Goal: Transaction & Acquisition: Purchase product/service

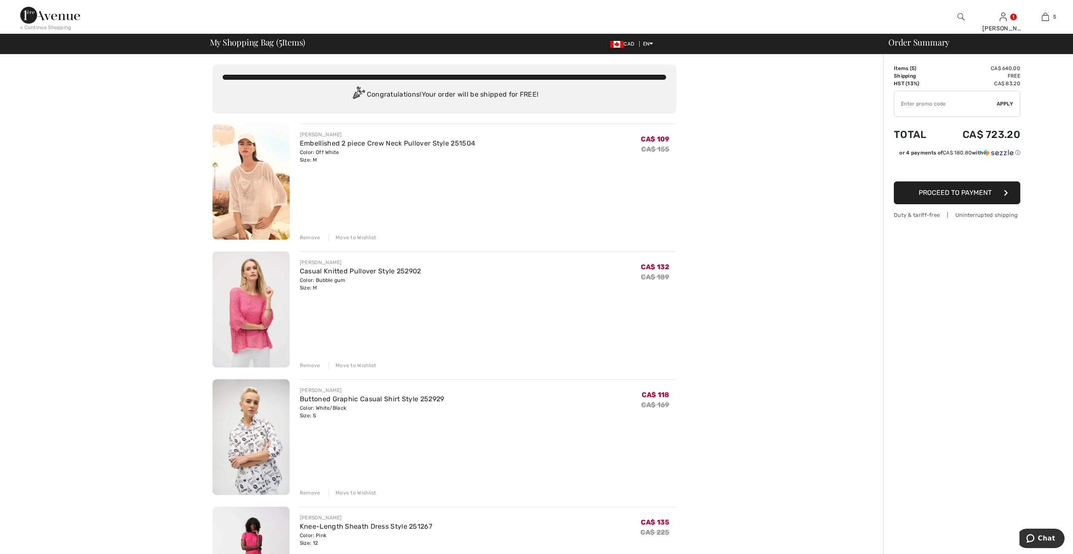
click at [309, 234] on div "Remove" at bounding box center [310, 238] width 21 height 8
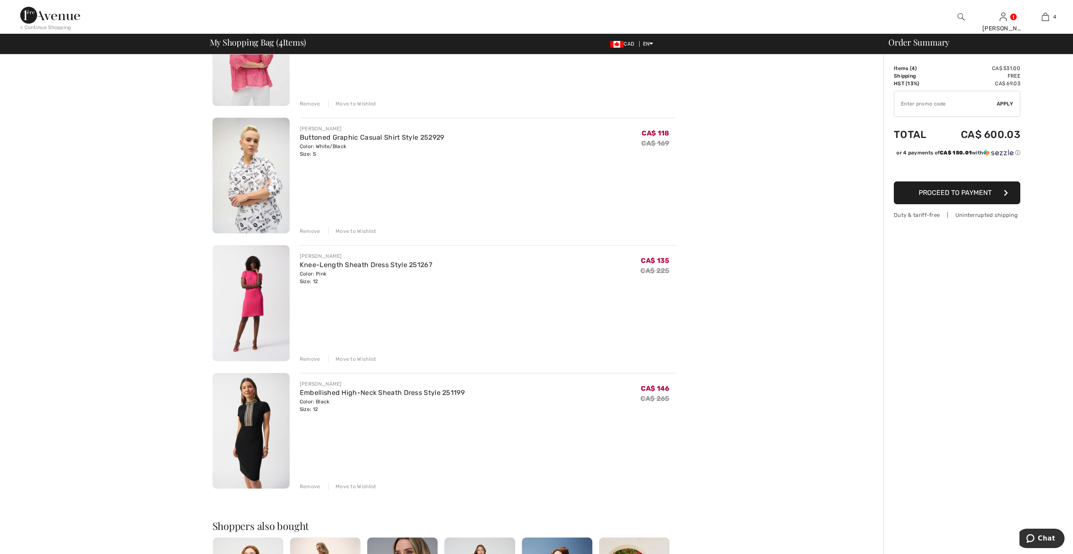
scroll to position [169, 0]
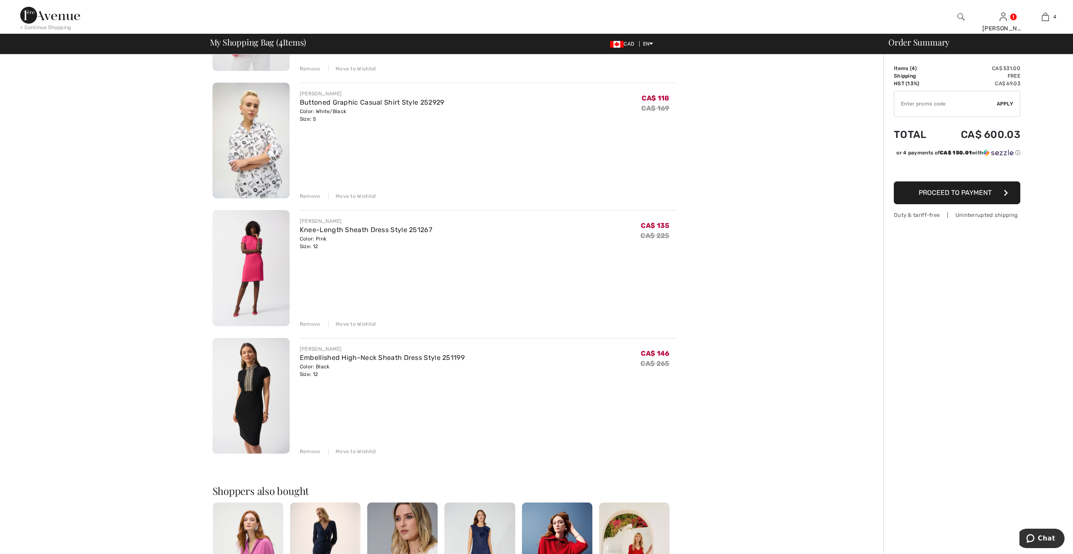
click at [312, 321] on div "Remove" at bounding box center [310, 324] width 21 height 8
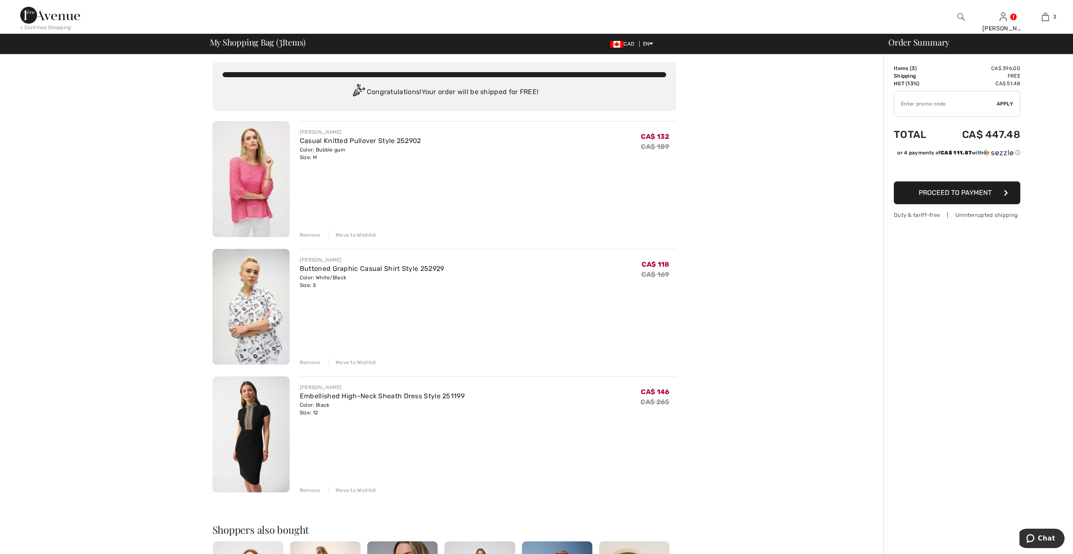
scroll to position [0, 0]
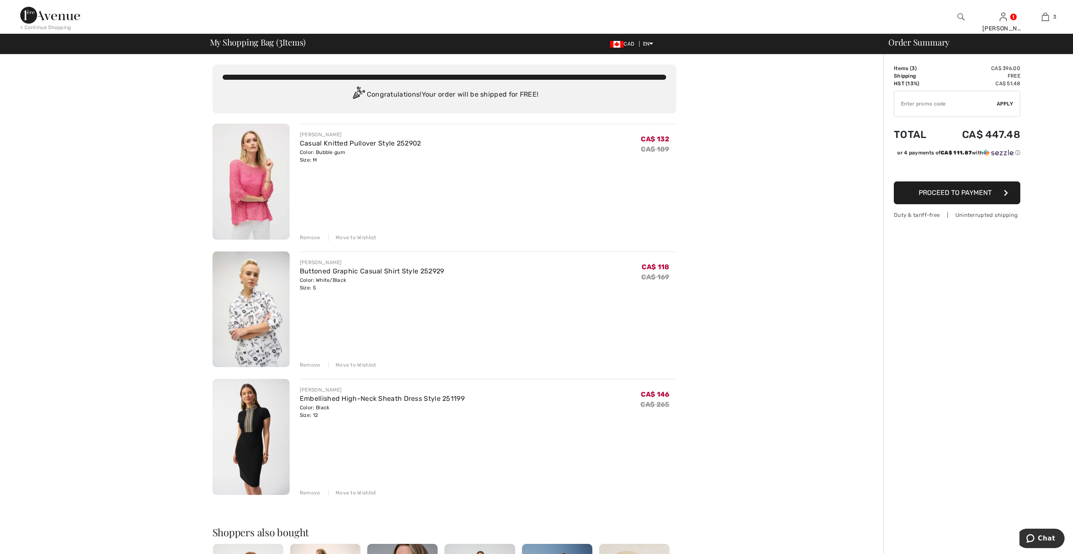
click at [312, 365] on div "Remove" at bounding box center [310, 365] width 21 height 8
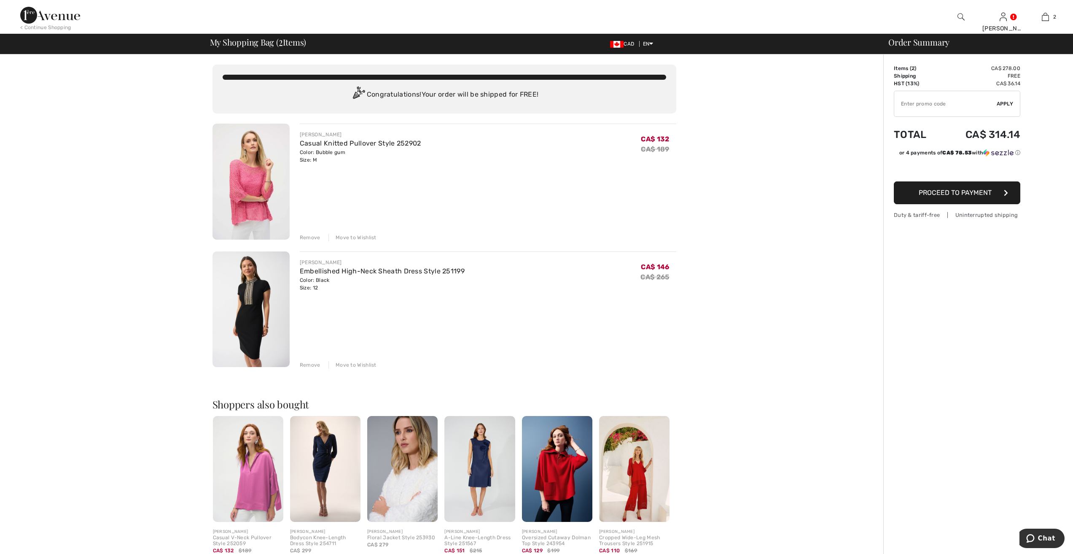
click at [245, 307] on img at bounding box center [250, 309] width 77 height 116
click at [263, 304] on img at bounding box center [250, 309] width 77 height 116
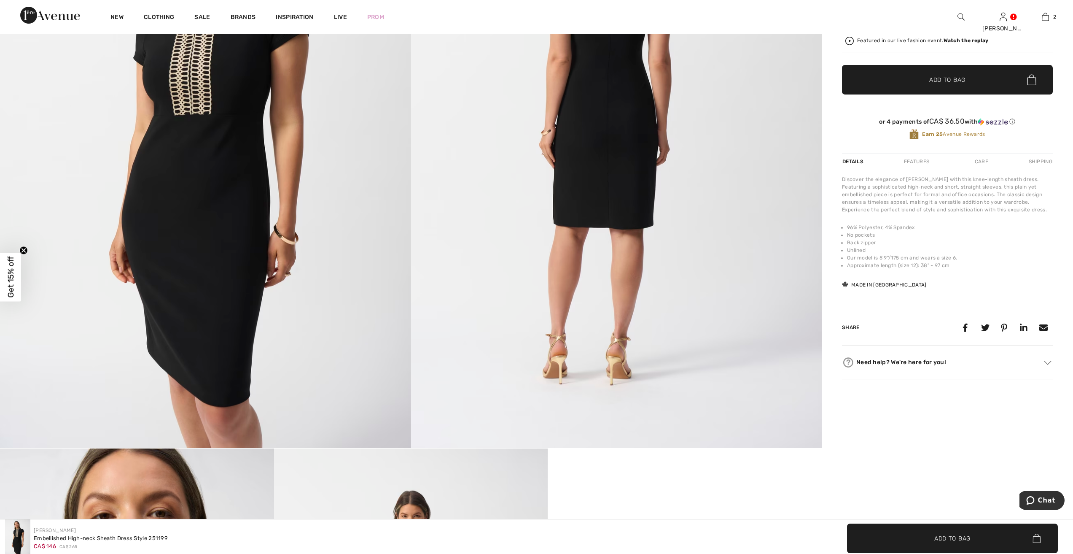
scroll to position [42, 0]
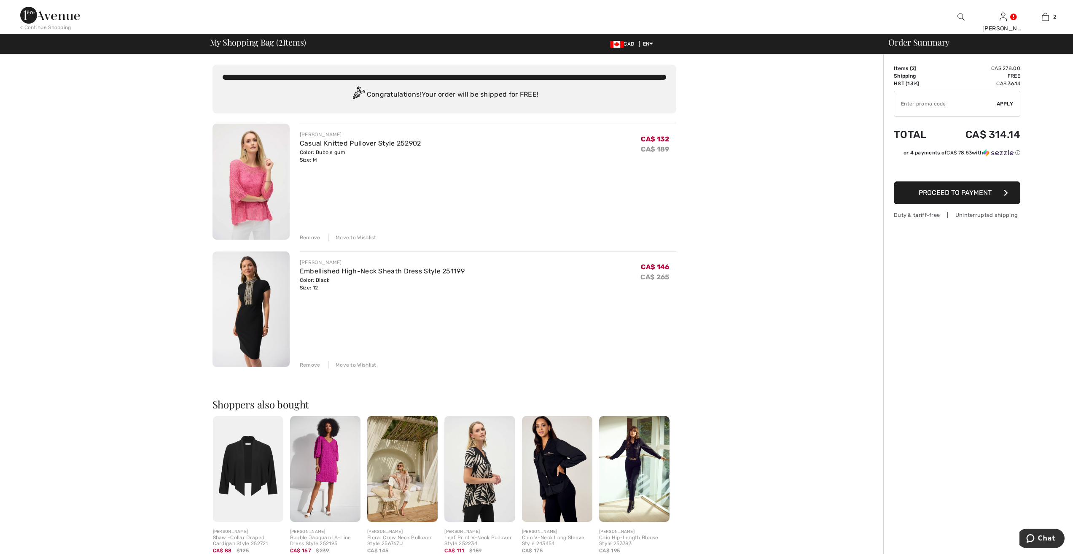
click at [257, 185] on img at bounding box center [250, 182] width 77 height 116
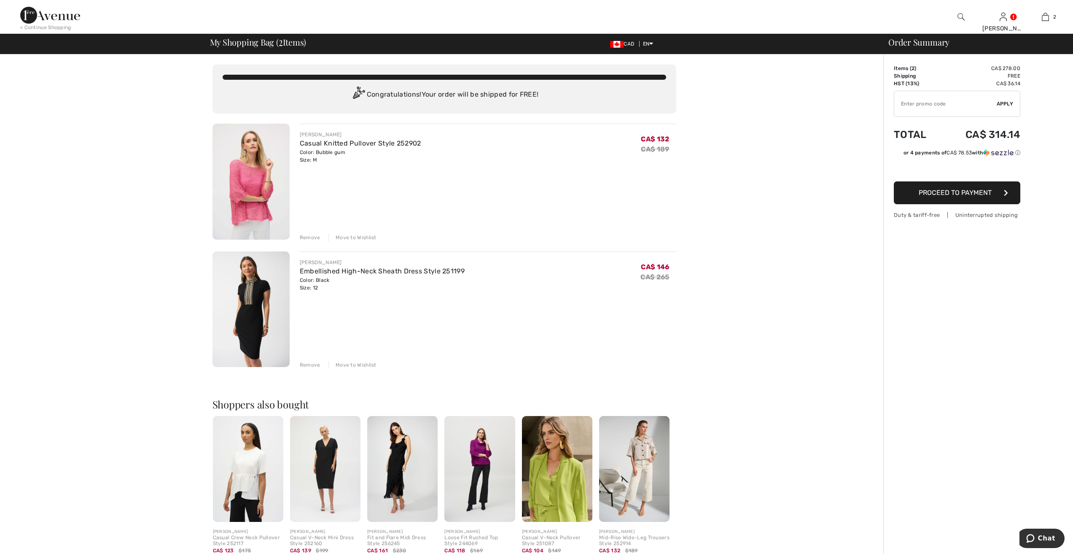
click at [311, 235] on div "Remove" at bounding box center [310, 238] width 21 height 8
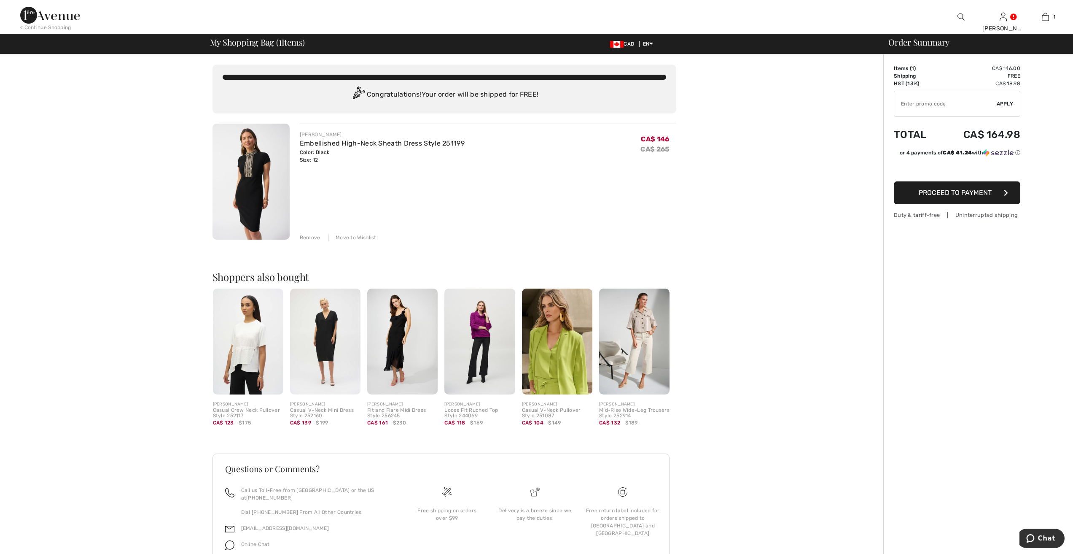
click at [960, 192] on span "Proceed to Payment" at bounding box center [955, 192] width 73 height 8
